Goal: Information Seeking & Learning: Learn about a topic

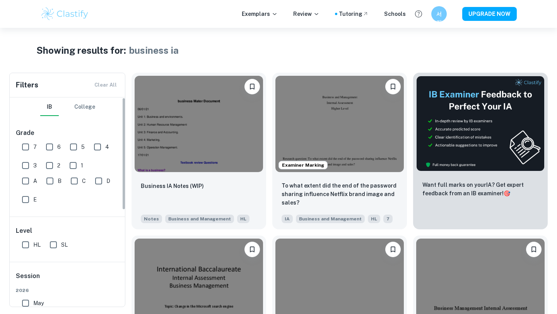
click at [26, 144] on input "7" at bounding box center [25, 146] width 15 height 15
click at [29, 147] on input "7" at bounding box center [25, 146] width 15 height 15
click at [26, 147] on input "7" at bounding box center [25, 146] width 15 height 15
checkbox input "false"
click at [74, 116] on div "[GEOGRAPHIC_DATA]" at bounding box center [67, 106] width 55 height 19
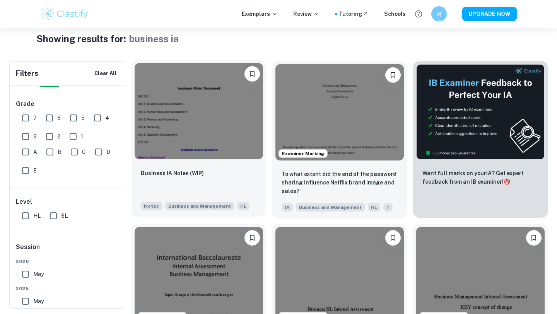
scroll to position [14, 0]
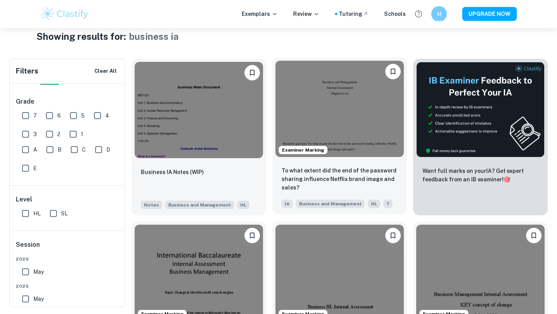
click at [349, 106] on img at bounding box center [339, 109] width 128 height 96
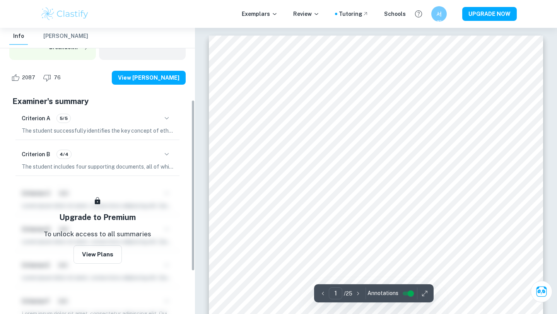
scroll to position [124, 0]
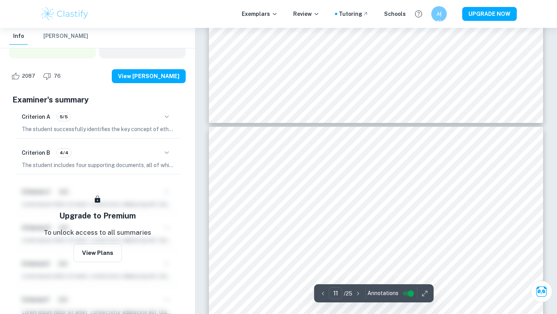
type input "10"
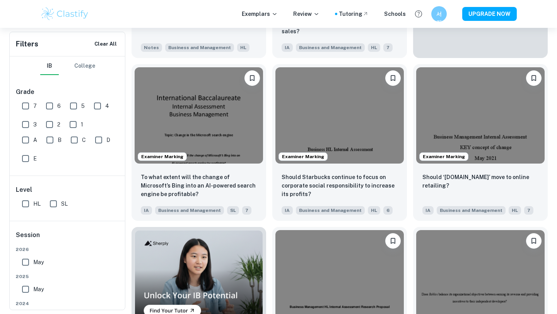
scroll to position [174, 0]
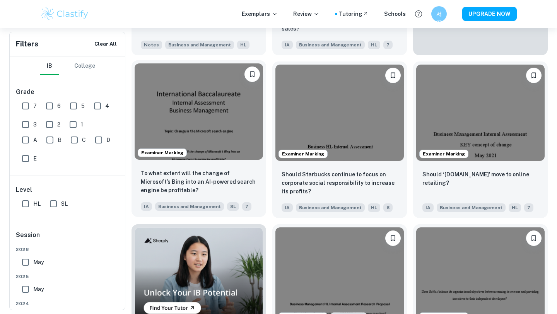
click at [219, 159] on img at bounding box center [199, 111] width 128 height 96
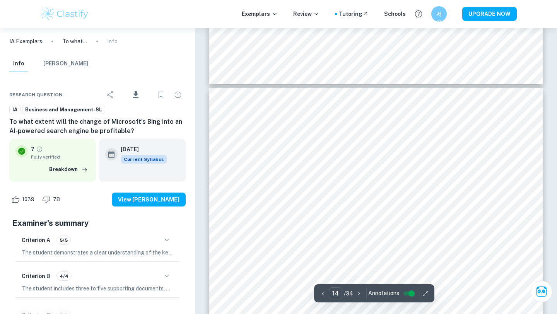
scroll to position [6300, 0]
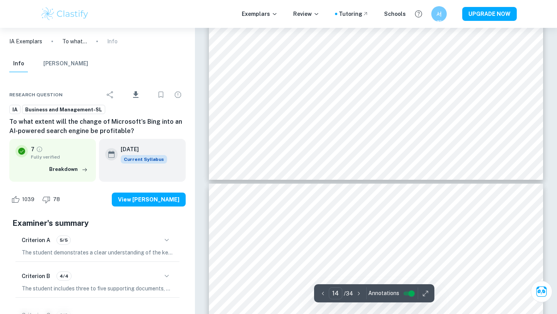
type input "13"
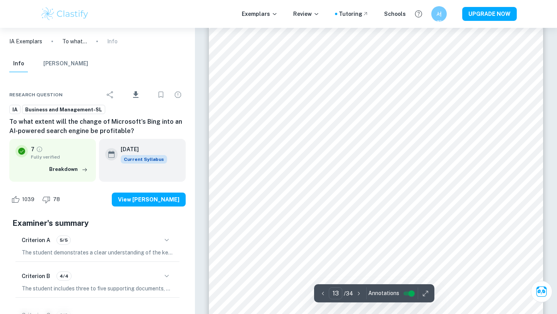
scroll to position [6033, 0]
